Goal: Task Accomplishment & Management: Manage account settings

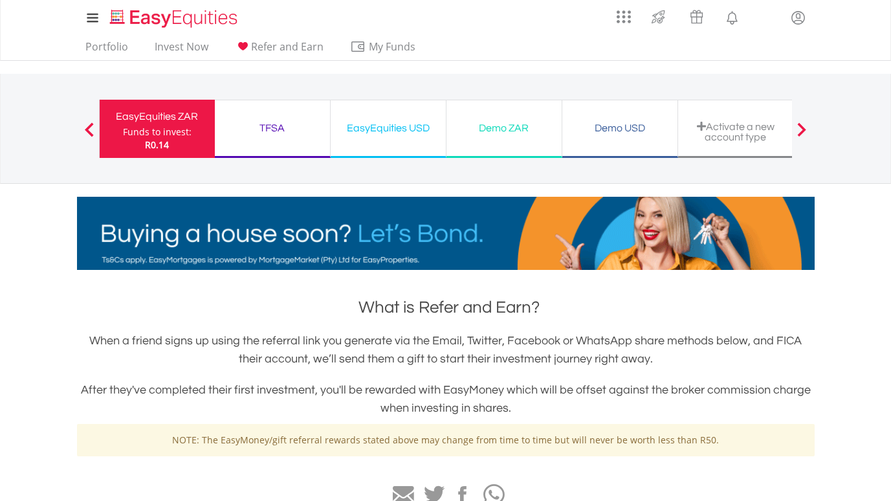
click at [296, 118] on div "TFSA Funds to invest: R0.14" at bounding box center [273, 129] width 116 height 58
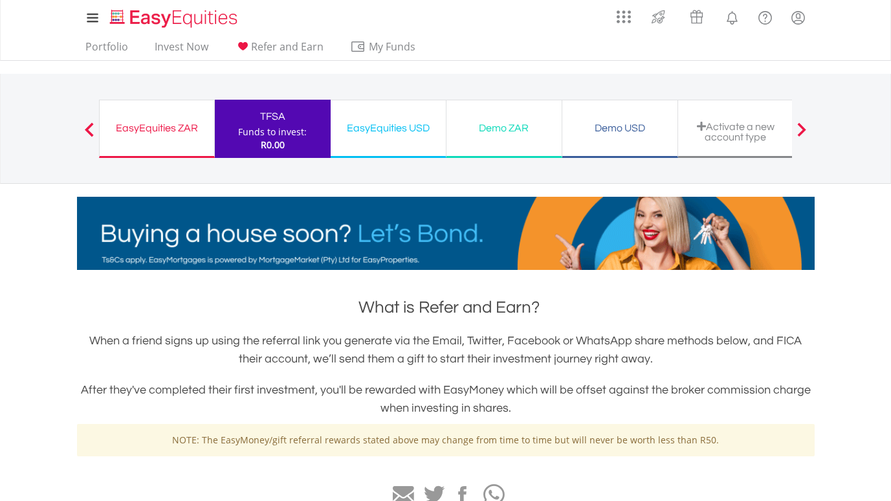
click at [373, 140] on div "EasyEquities USD Funds to invest: R0.00" at bounding box center [389, 129] width 116 height 58
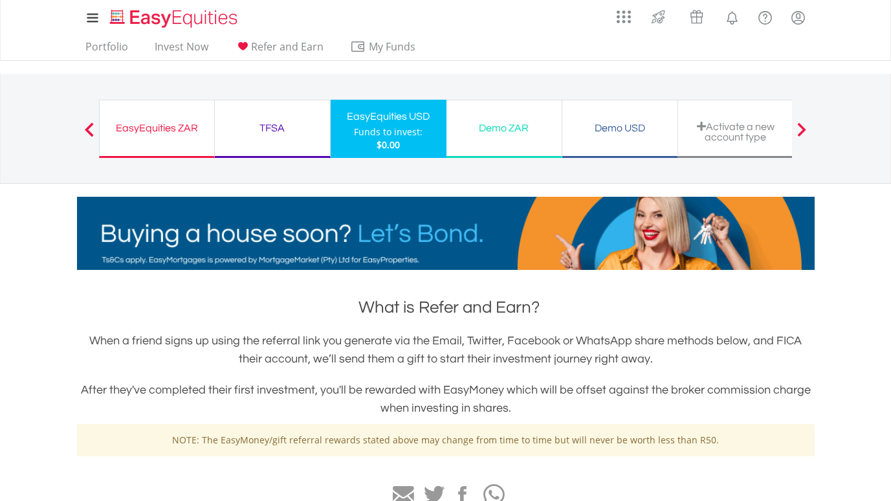
click at [131, 133] on div "EasyEquities ZAR" at bounding box center [156, 128] width 99 height 18
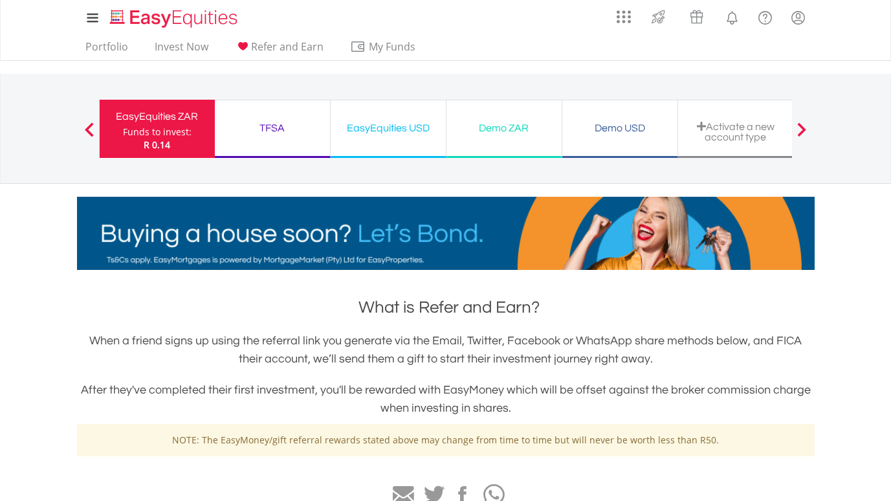
click at [137, 137] on div "Funds to invest:" at bounding box center [157, 132] width 69 height 13
drag, startPoint x: 180, startPoint y: 142, endPoint x: 177, endPoint y: 156, distance: 14.5
click at [180, 148] on div "R0.14" at bounding box center [157, 144] width 69 height 13
click at [177, 156] on div "EasyEquities ZAR Funds to invest: R0.14" at bounding box center [157, 129] width 116 height 58
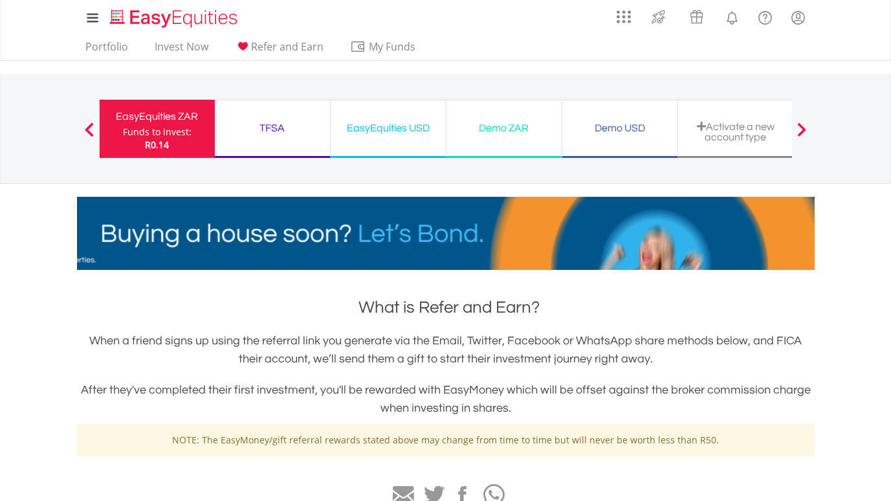
click at [767, 127] on div "Activate a new account type" at bounding box center [736, 131] width 100 height 21
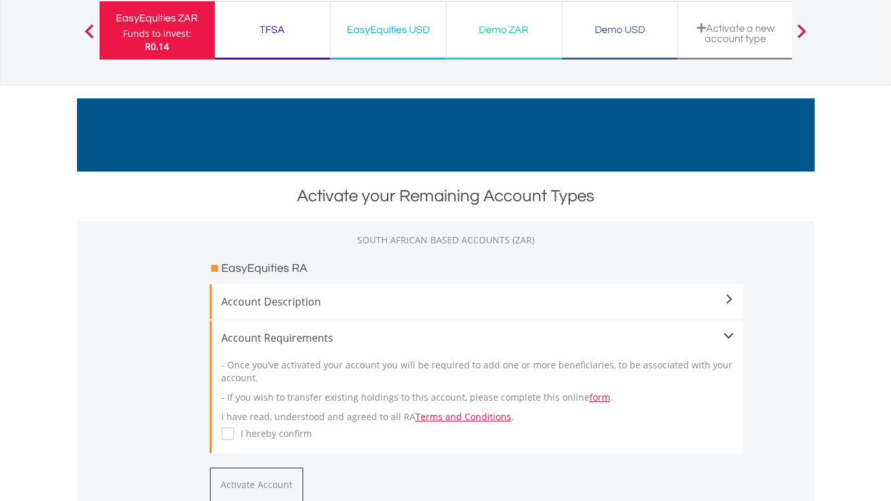
scroll to position [129, 0]
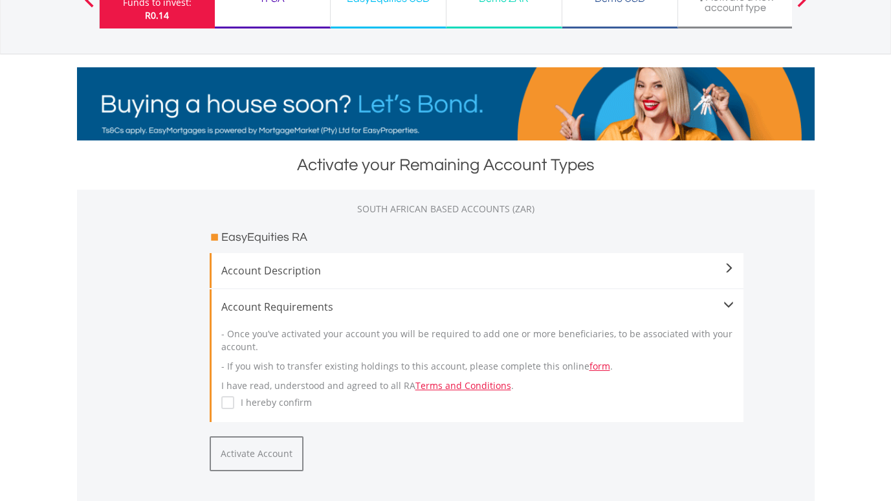
click at [146, 14] on span "R0.14" at bounding box center [157, 15] width 24 height 12
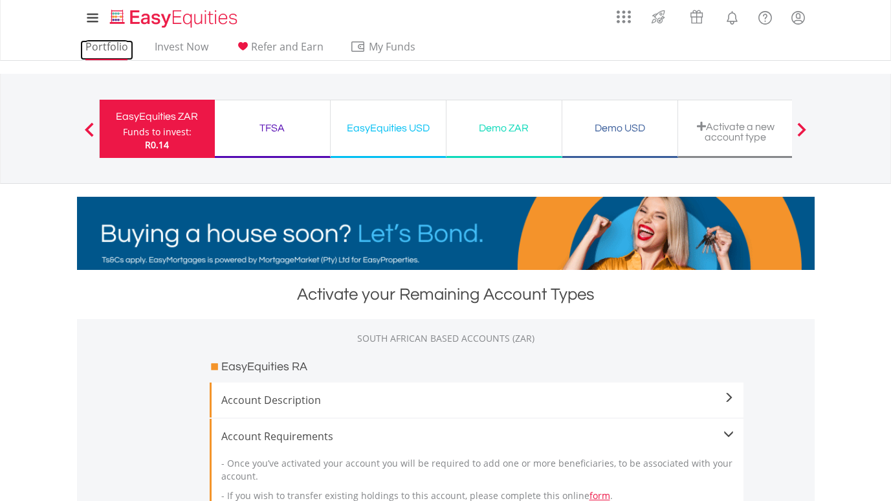
click at [121, 47] on link "Portfolio" at bounding box center [106, 50] width 53 height 20
